Goal: Information Seeking & Learning: Check status

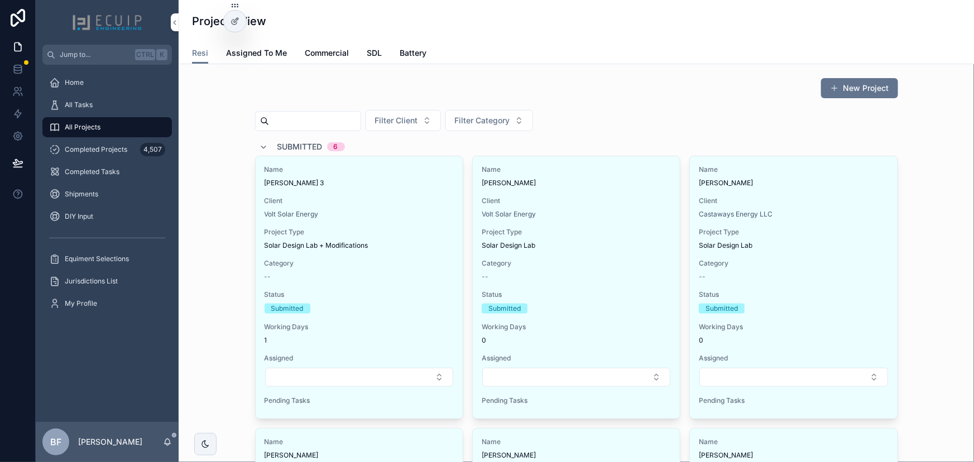
click at [267, 148] on div "Submitted 6" at bounding box center [301, 147] width 85 height 18
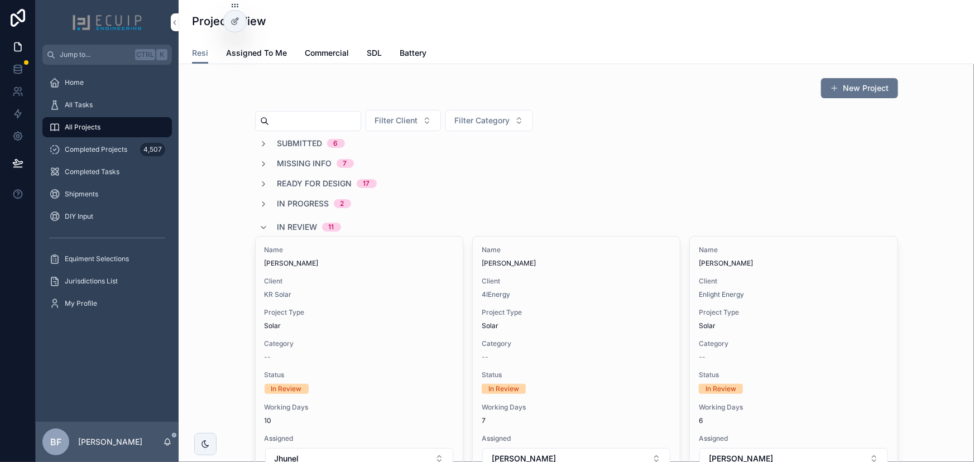
click at [280, 220] on div "In Review 11" at bounding box center [309, 227] width 64 height 18
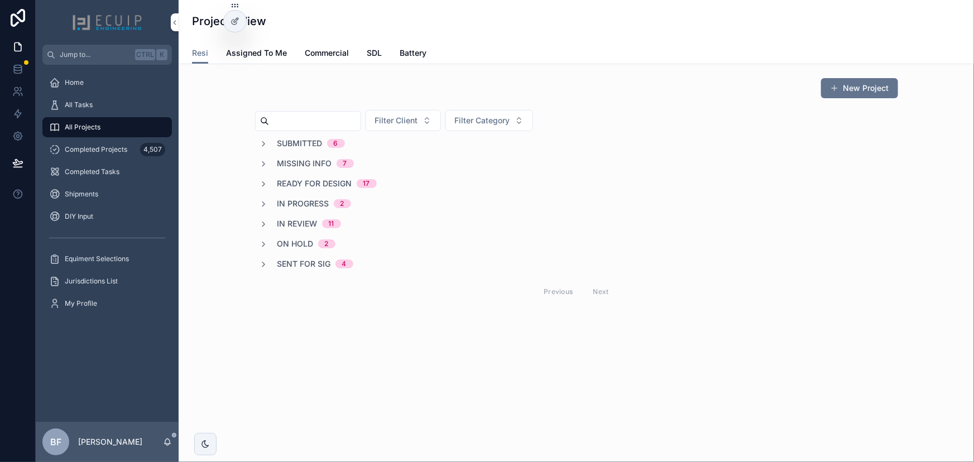
click at [287, 243] on span "On Hold" at bounding box center [295, 243] width 36 height 11
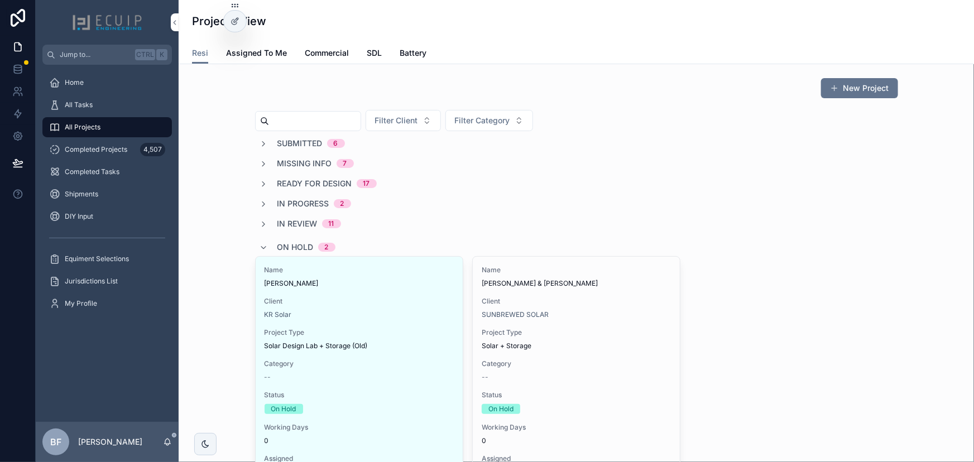
click at [325, 279] on span "Taro Roe" at bounding box center [358, 283] width 189 height 9
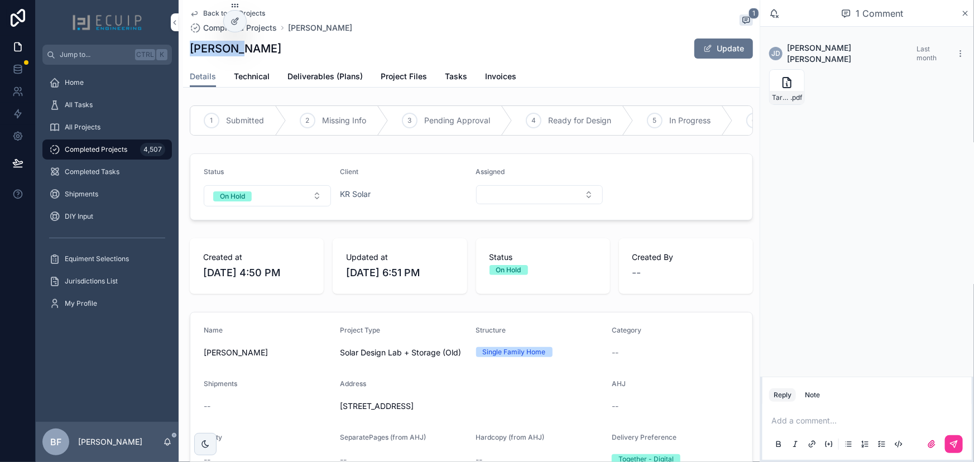
drag, startPoint x: 245, startPoint y: 57, endPoint x: 178, endPoint y: 56, distance: 67.0
copy h1 "Taro Roe"
click at [474, 71] on div "Details Technical Deliverables (Plans) Project Files Tasks Invoices" at bounding box center [471, 76] width 563 height 21
click at [451, 75] on span "Tasks" at bounding box center [456, 76] width 22 height 11
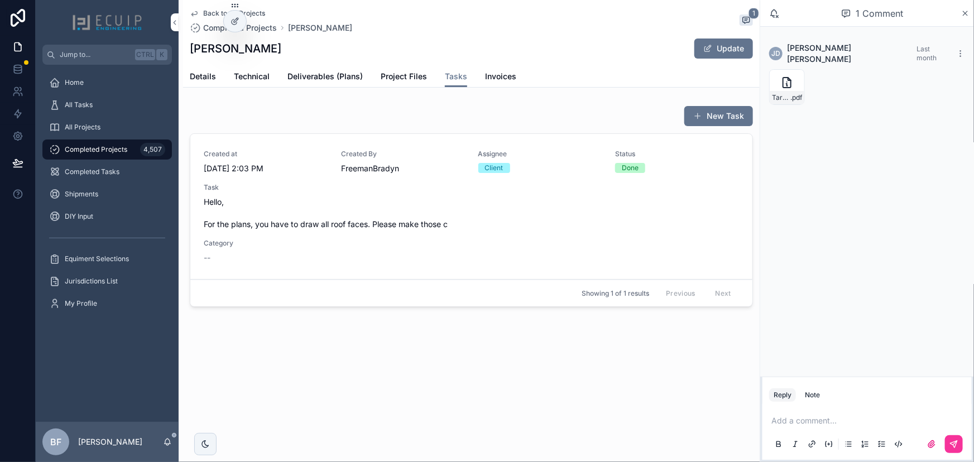
click at [452, 192] on div "Task Hello, For the plans, you have to draw all roof faces. Please make those c" at bounding box center [471, 206] width 535 height 47
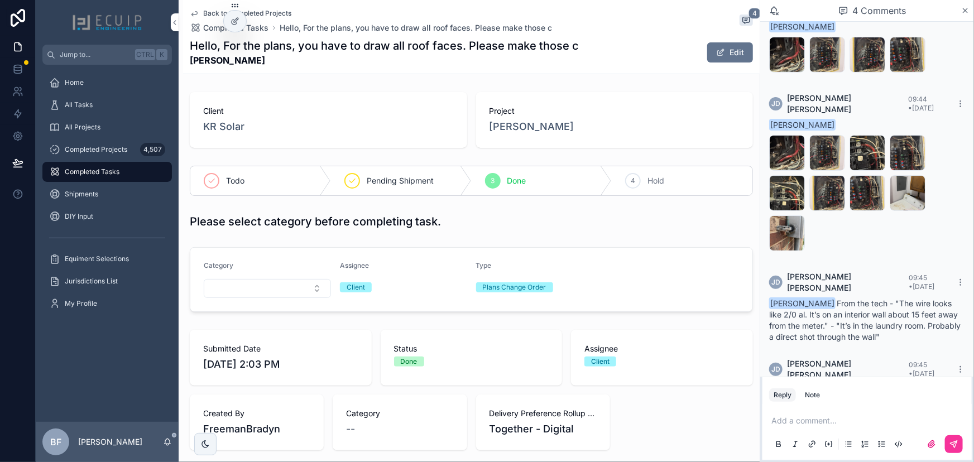
scroll to position [44, 0]
click at [899, 298] on span "Bradyn Freeman From the tech - "The wire looks like 2/0 al. It’s on an interior…" at bounding box center [864, 319] width 191 height 43
click at [776, 134] on div "Image_20251007_122827_040 .jpeg" at bounding box center [787, 152] width 36 height 36
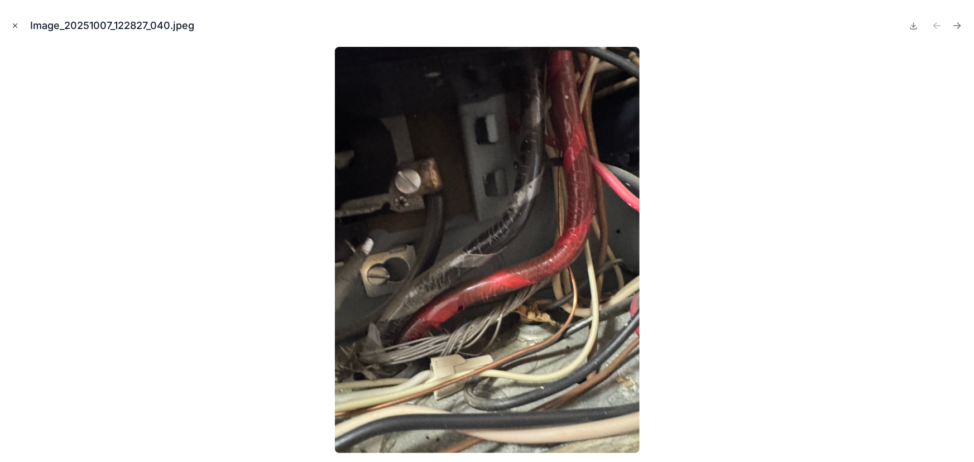
click at [9, 28] on button "Close modal" at bounding box center [15, 26] width 12 height 12
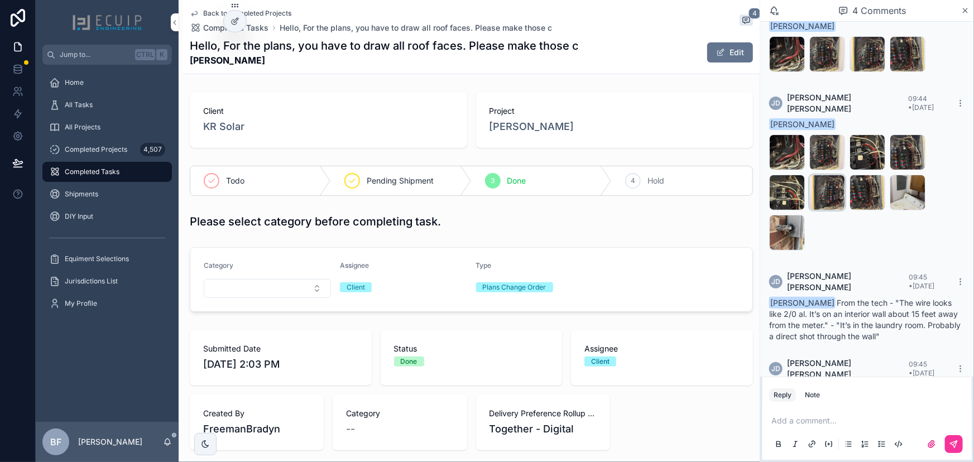
click at [816, 176] on div "Image_20251007_122829_015 .jpeg" at bounding box center [827, 193] width 36 height 36
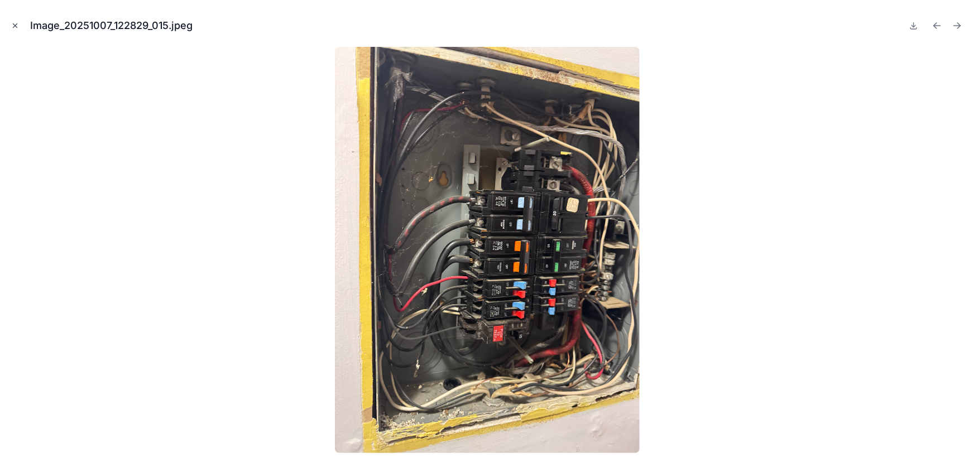
click at [20, 27] on button "Close modal" at bounding box center [15, 26] width 12 height 12
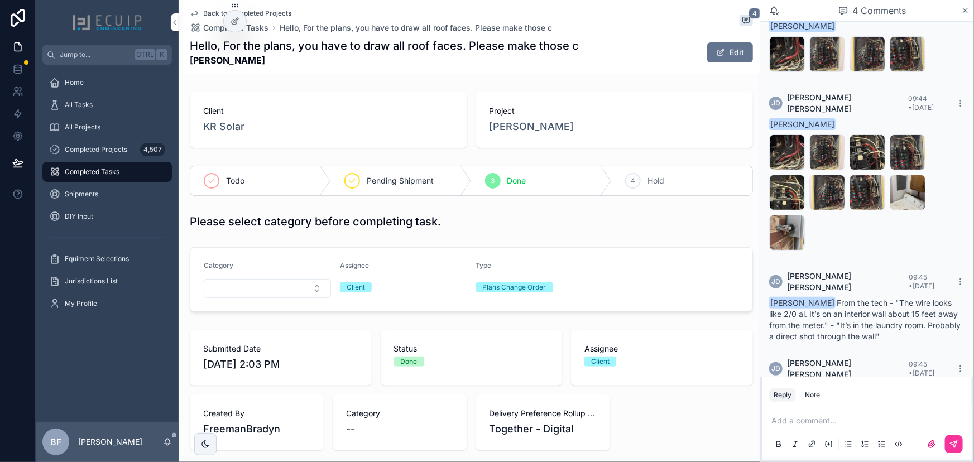
drag, startPoint x: 498, startPoint y: 123, endPoint x: 492, endPoint y: 128, distance: 7.1
click at [498, 123] on span "Taro Roe" at bounding box center [531, 127] width 85 height 16
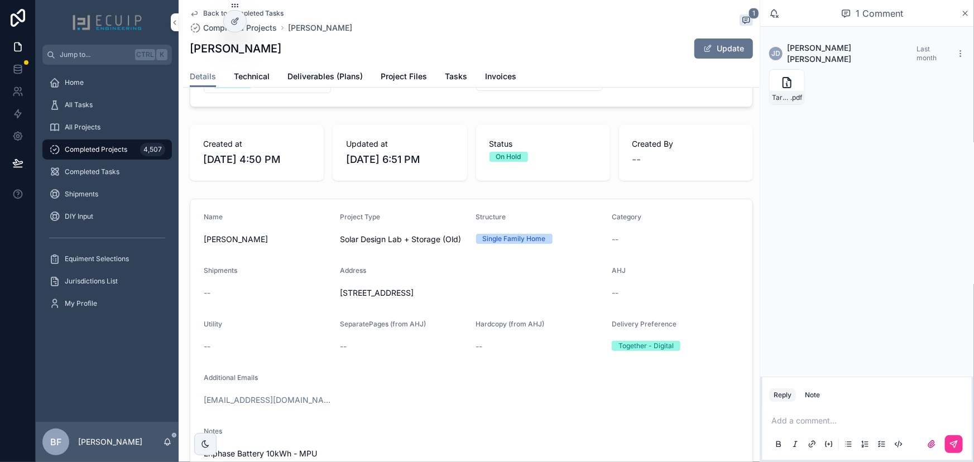
scroll to position [101, 0]
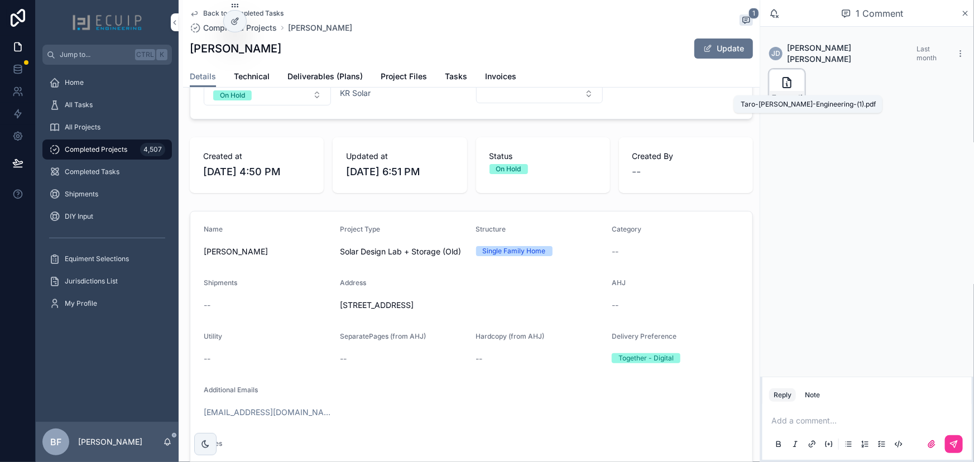
click at [778, 93] on span "Taro-Roe-Engineering-(1)" at bounding box center [781, 97] width 18 height 9
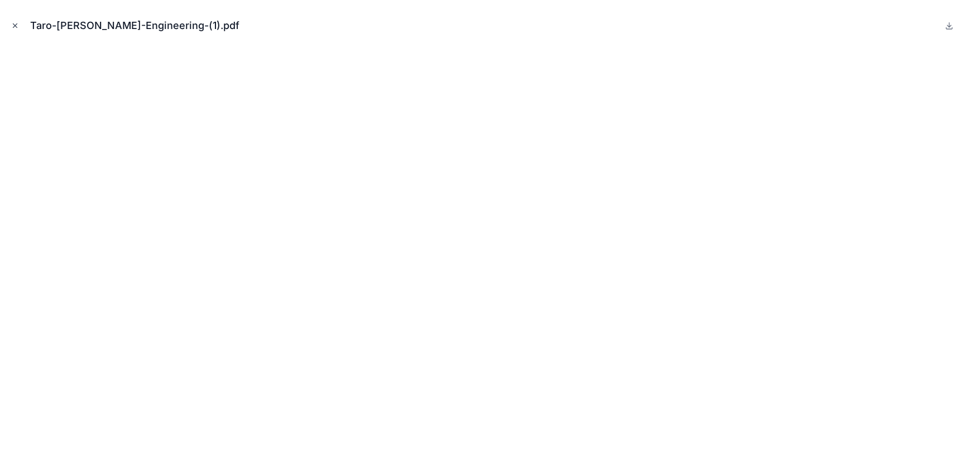
click at [18, 22] on icon "Close modal" at bounding box center [15, 26] width 8 height 8
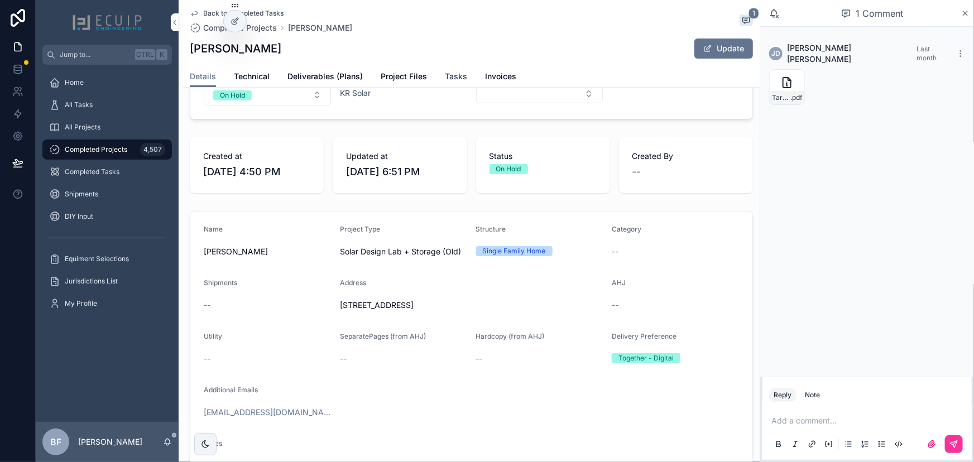
click at [452, 74] on span "Tasks" at bounding box center [456, 76] width 22 height 11
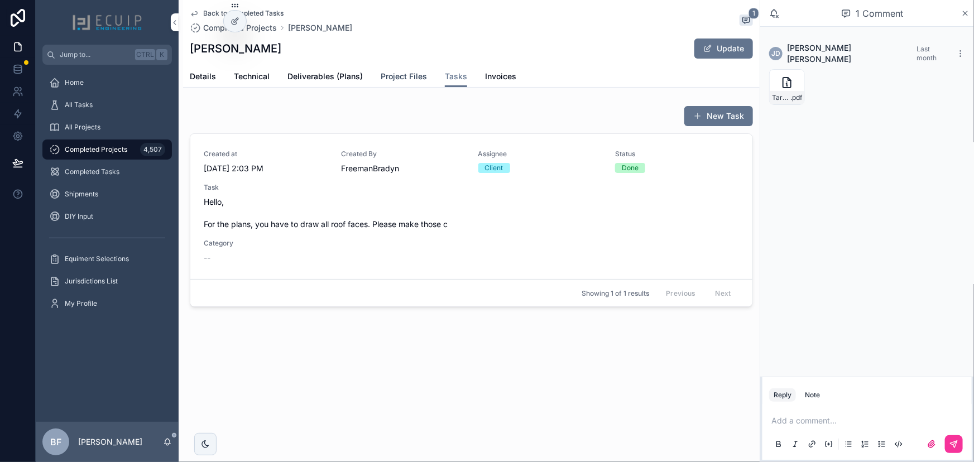
click at [402, 79] on span "Project Files" at bounding box center [404, 76] width 46 height 11
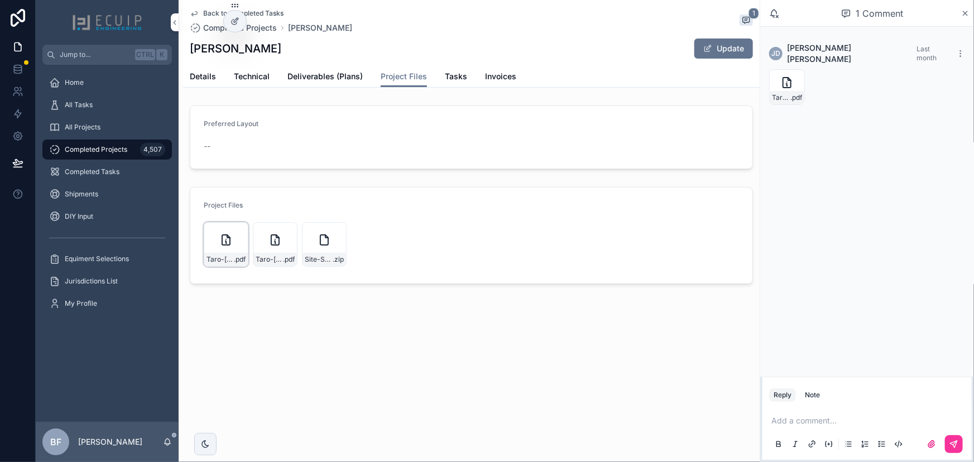
click at [228, 248] on div "Taro-Roe-Engineering .pdf" at bounding box center [226, 244] width 45 height 45
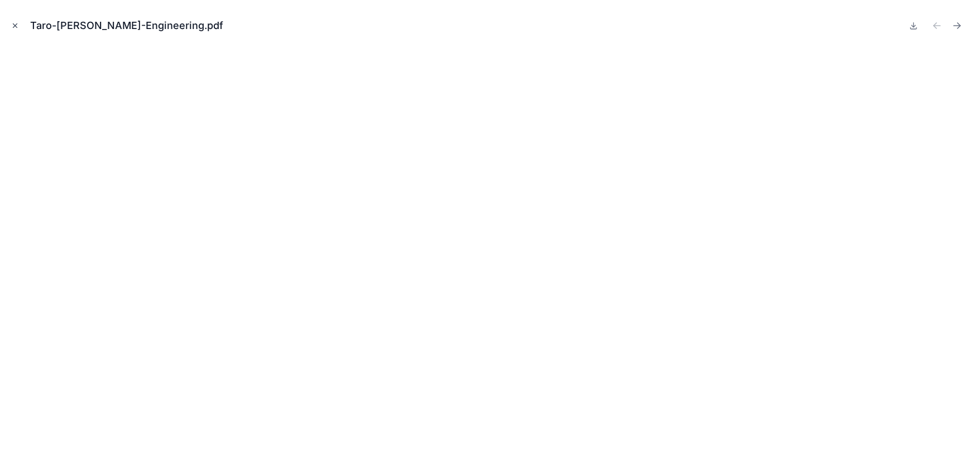
click at [10, 22] on button "Close modal" at bounding box center [15, 26] width 12 height 12
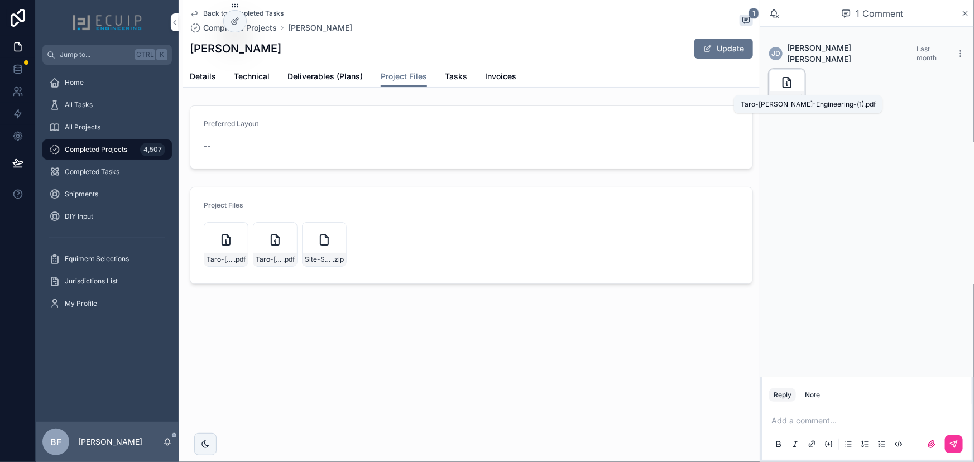
click at [778, 93] on span "Taro-Roe-Engineering-(1)" at bounding box center [781, 97] width 18 height 9
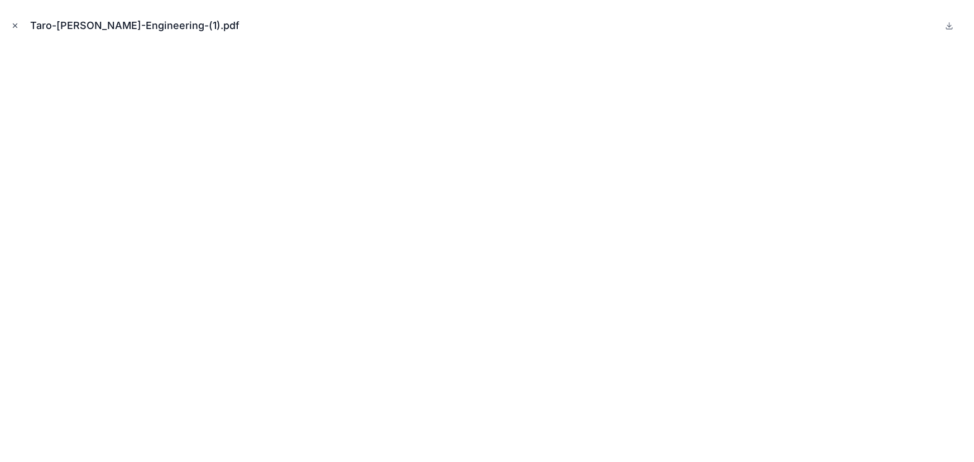
click at [18, 30] on button "Close modal" at bounding box center [15, 26] width 12 height 12
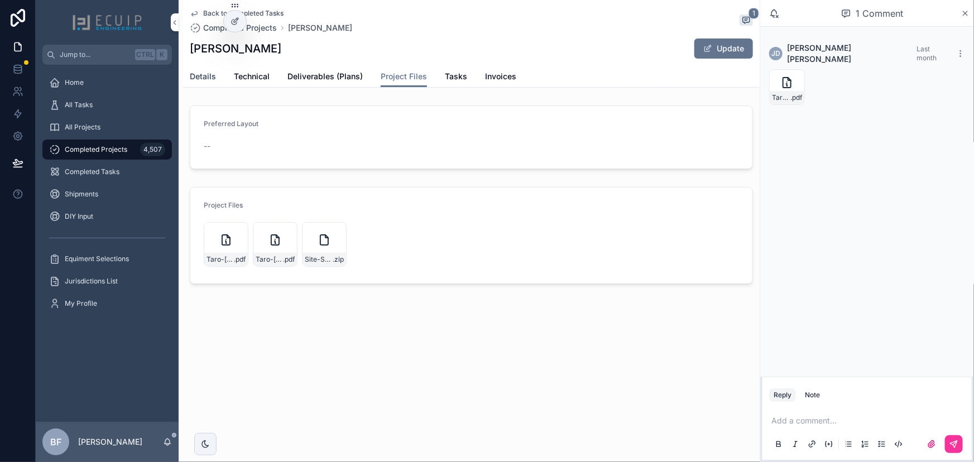
click at [202, 75] on span "Details" at bounding box center [203, 76] width 26 height 11
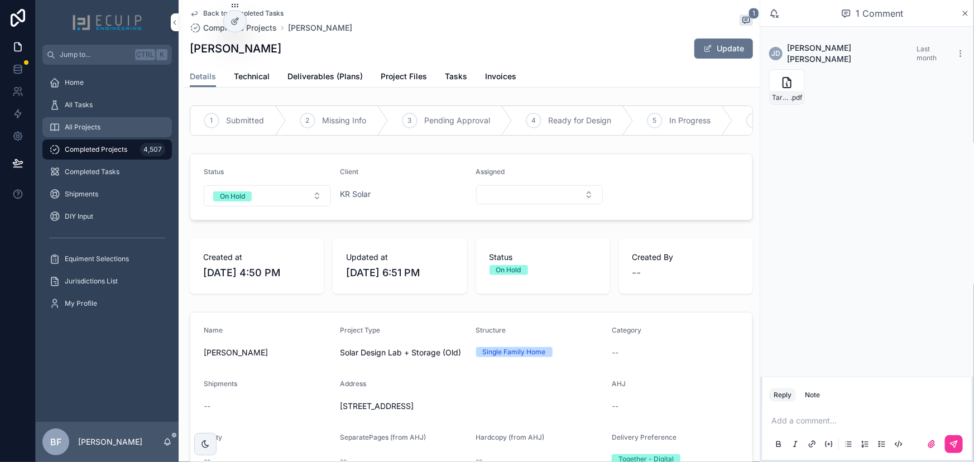
click at [85, 128] on span "All Projects" at bounding box center [83, 127] width 36 height 9
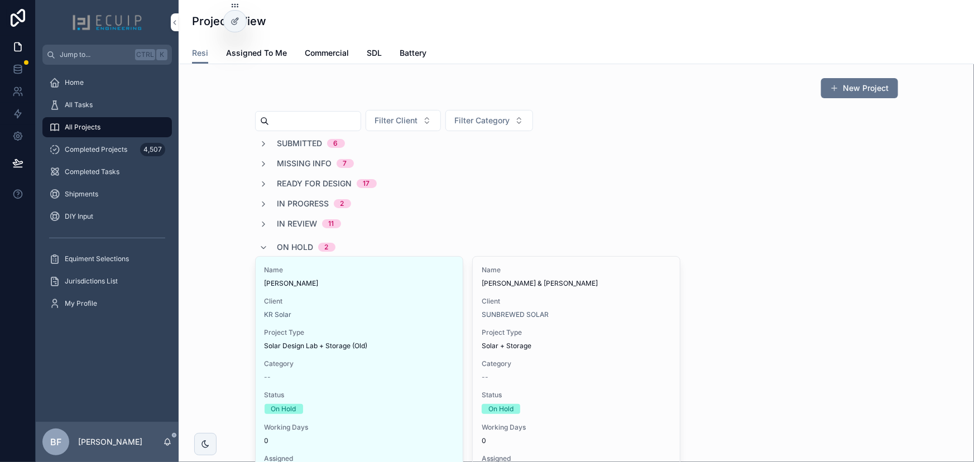
click at [270, 249] on div "On Hold 2" at bounding box center [297, 247] width 76 height 18
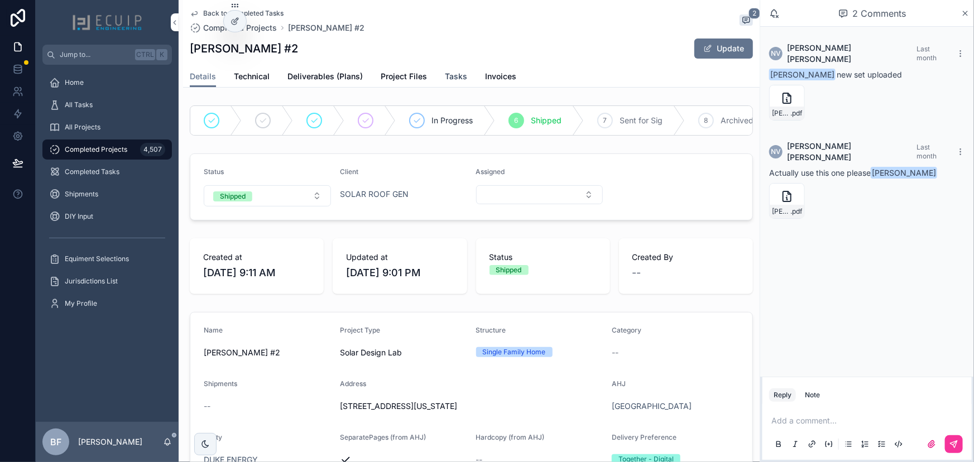
click at [445, 78] on span "Tasks" at bounding box center [456, 76] width 22 height 11
